Goal: Task Accomplishment & Management: Manage account settings

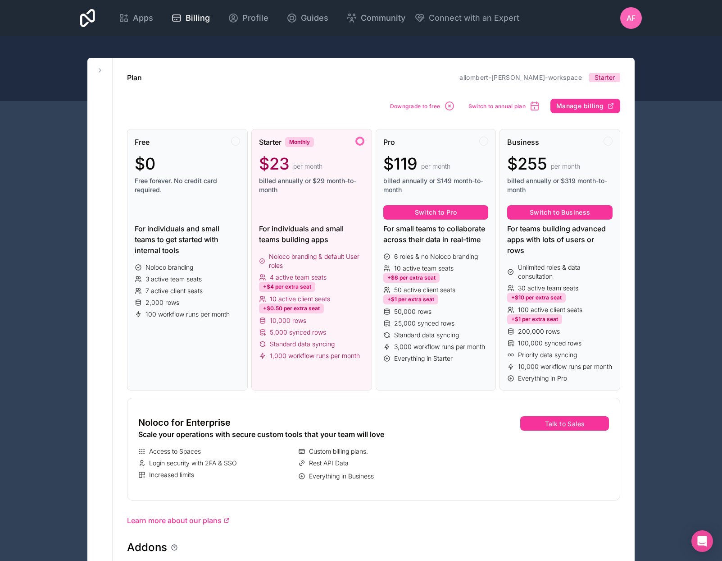
click at [422, 361] on span "Everything in Starter" at bounding box center [423, 358] width 59 height 9
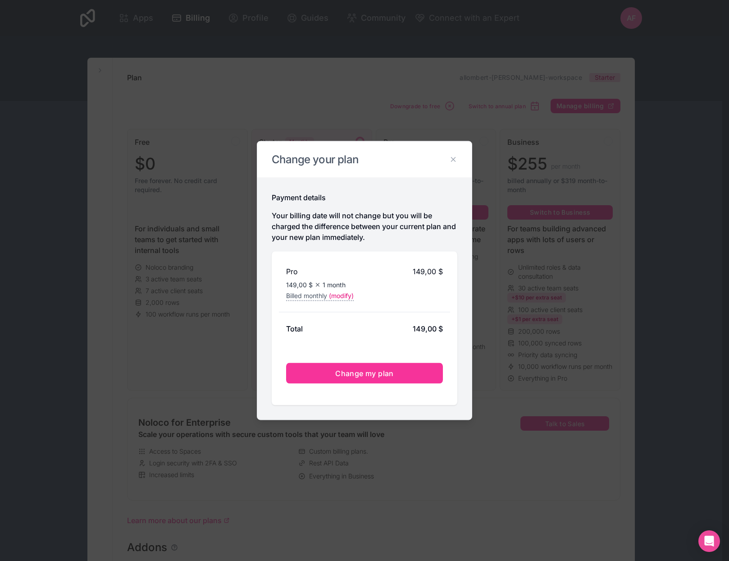
click at [452, 157] on icon at bounding box center [453, 159] width 8 height 8
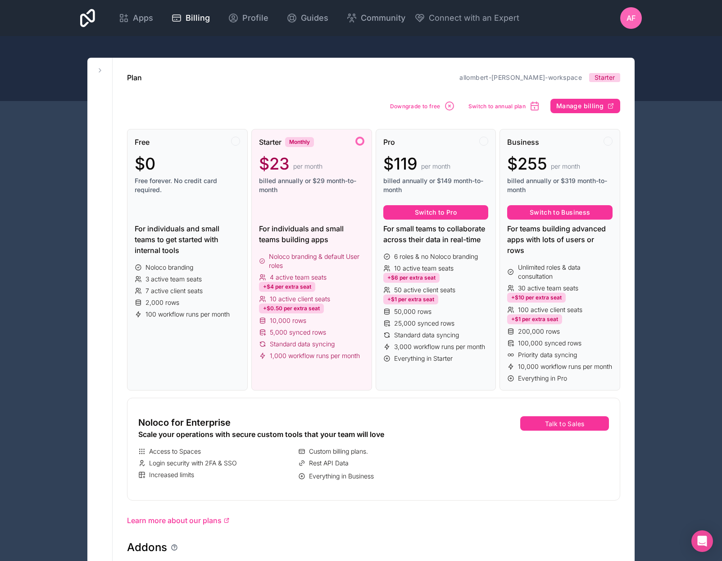
click at [484, 142] on div at bounding box center [484, 141] width 9 height 9
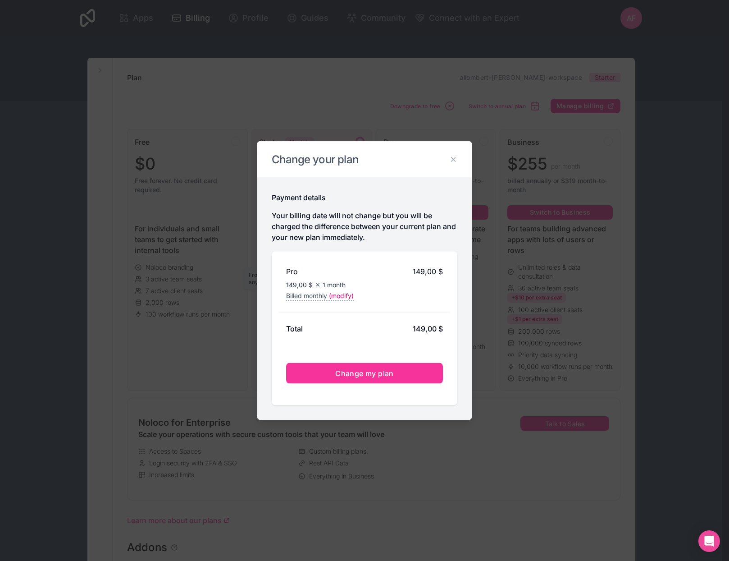
click at [349, 295] on span "(modify)" at bounding box center [341, 295] width 25 height 9
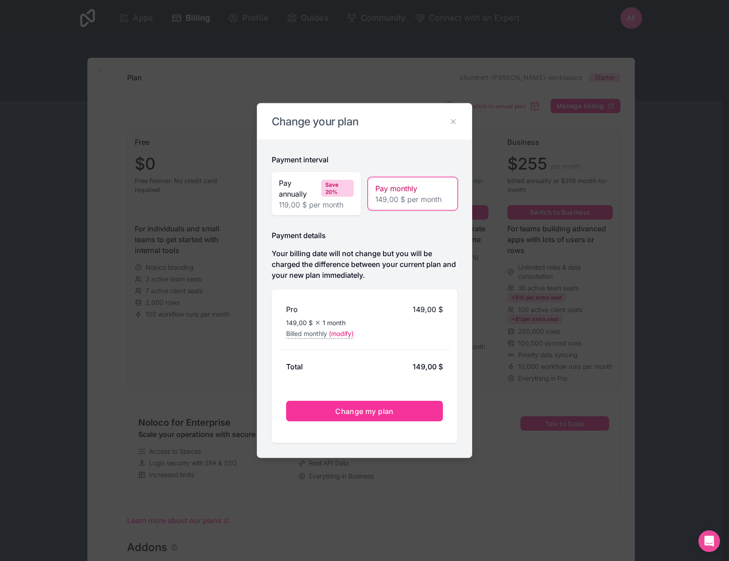
click at [453, 123] on icon at bounding box center [453, 122] width 8 height 8
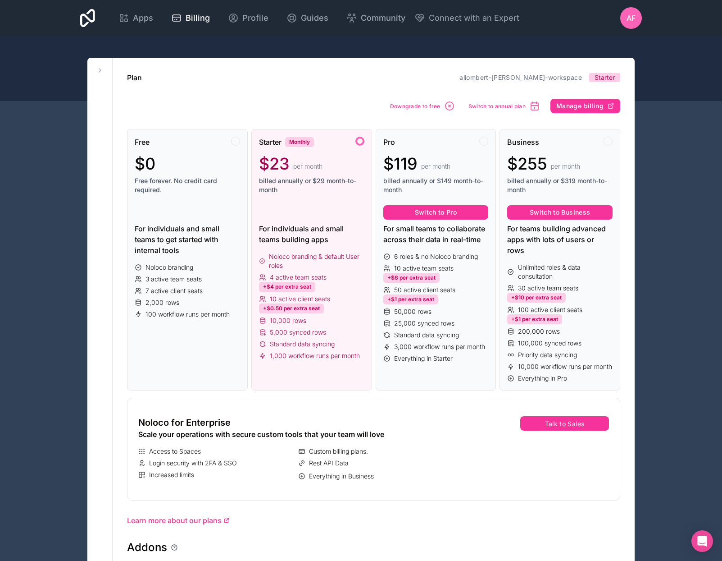
click at [301, 15] on span "Guides" at bounding box center [314, 18] width 27 height 13
click at [87, 20] on icon at bounding box center [87, 18] width 15 height 22
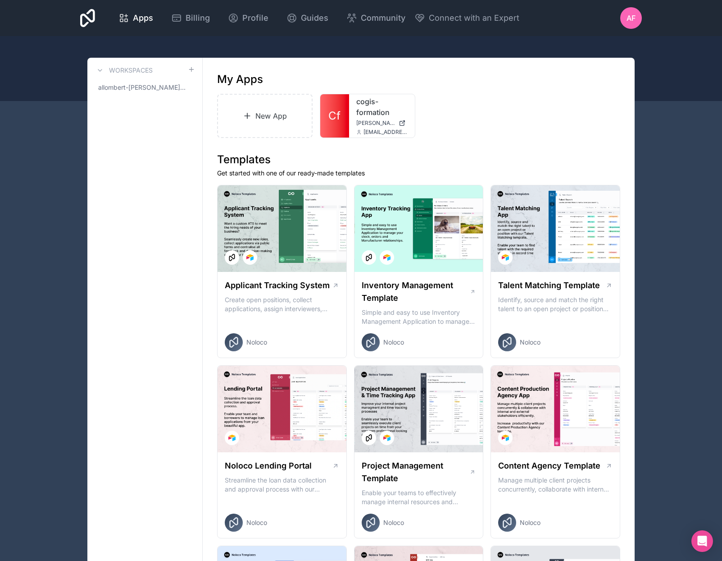
click at [87, 20] on icon at bounding box center [87, 18] width 15 height 22
click at [140, 21] on span "Apps" at bounding box center [143, 18] width 20 height 13
click at [201, 15] on span "Billing" at bounding box center [198, 18] width 24 height 13
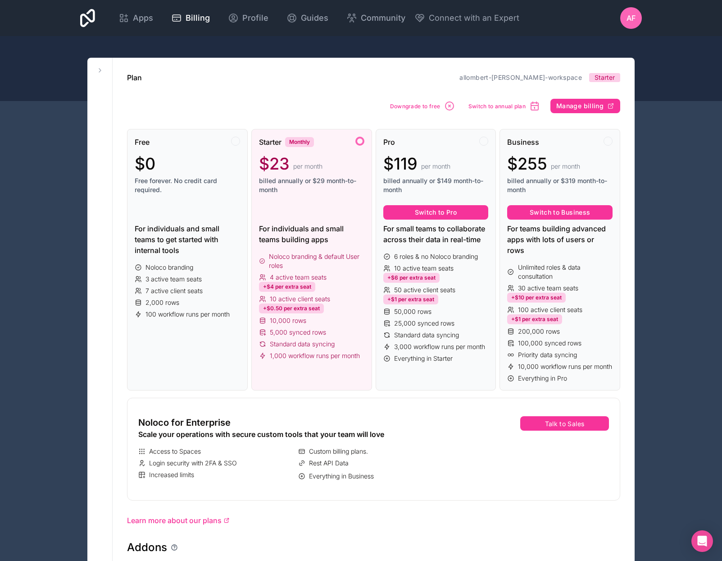
click at [633, 14] on span "AF" at bounding box center [631, 18] width 9 height 11
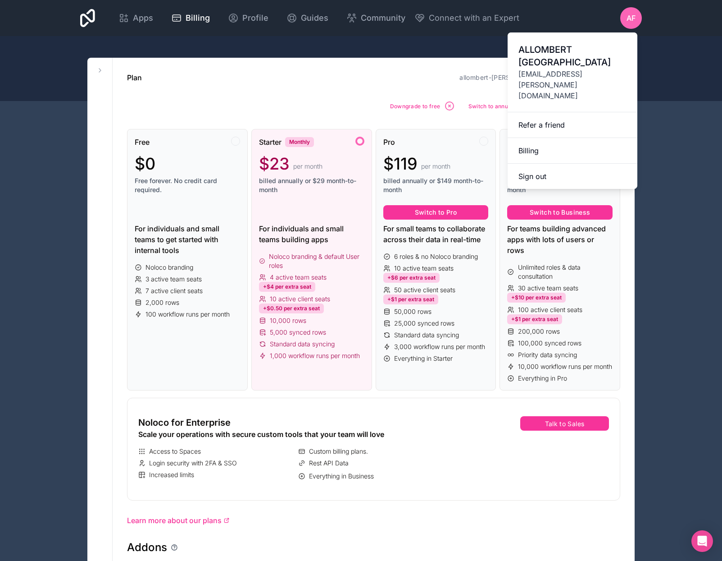
click at [537, 138] on link "Billing" at bounding box center [573, 151] width 130 height 26
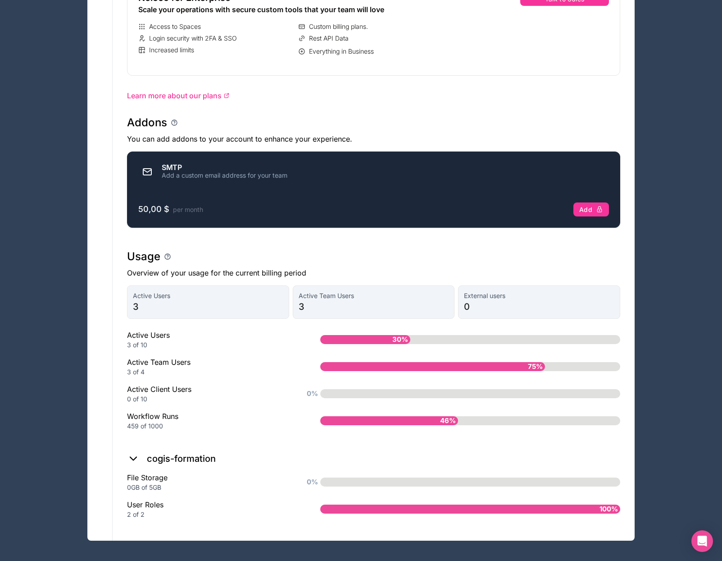
scroll to position [435, 0]
